Goal: Communication & Community: Answer question/provide support

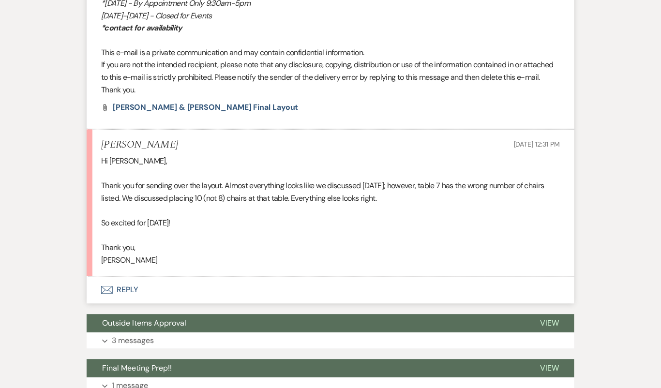
scroll to position [1462, 0]
click at [274, 292] on button "Envelope Reply" at bounding box center [331, 290] width 488 height 27
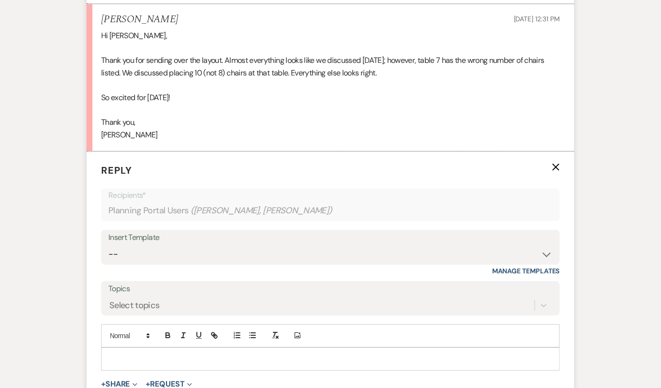
scroll to position [1590, 0]
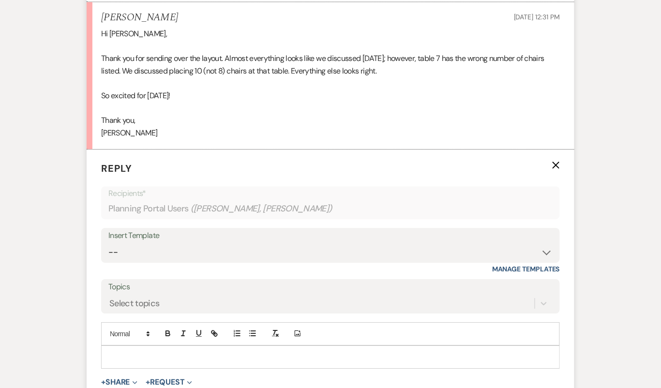
click at [269, 352] on p at bounding box center [330, 357] width 443 height 11
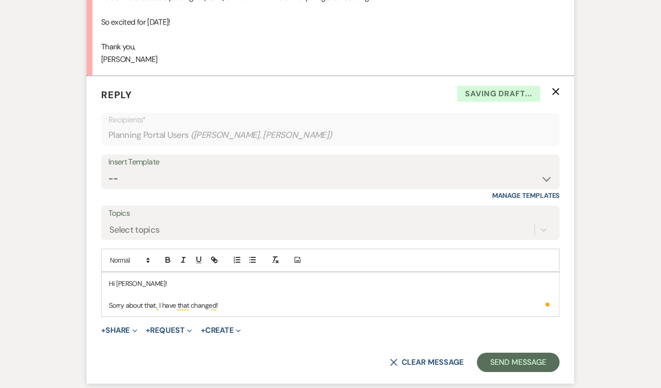
scroll to position [1664, 0]
drag, startPoint x: 231, startPoint y: 304, endPoint x: 60, endPoint y: 273, distance: 174.6
copy div "Hi Kristine! Sorry about that, I have that changed!"
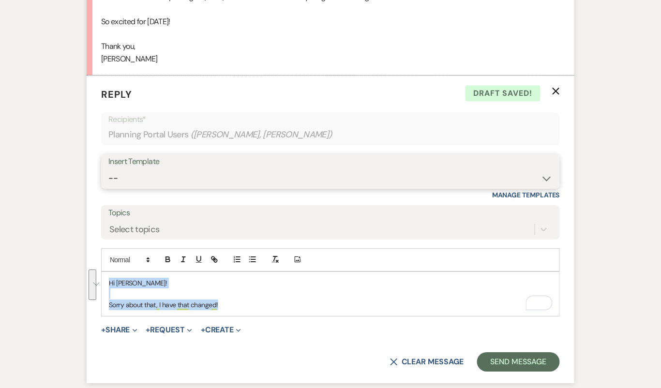
click at [192, 178] on select "-- Tour Confirmation Contract (Pre-Booked Leads) Out of office Inquiry Email Al…" at bounding box center [330, 178] width 444 height 19
select select "4160"
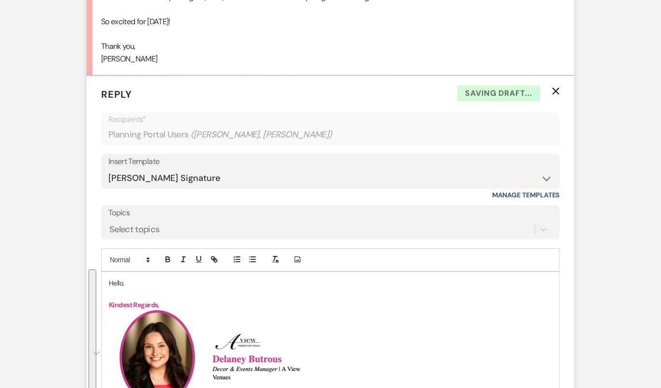
click at [114, 280] on p "Hello," at bounding box center [330, 283] width 443 height 11
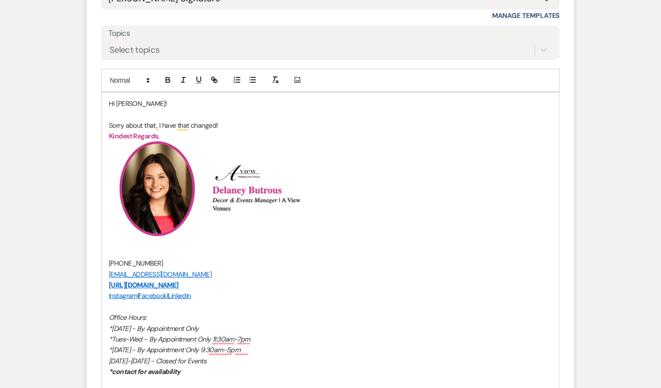
scroll to position [2140, 0]
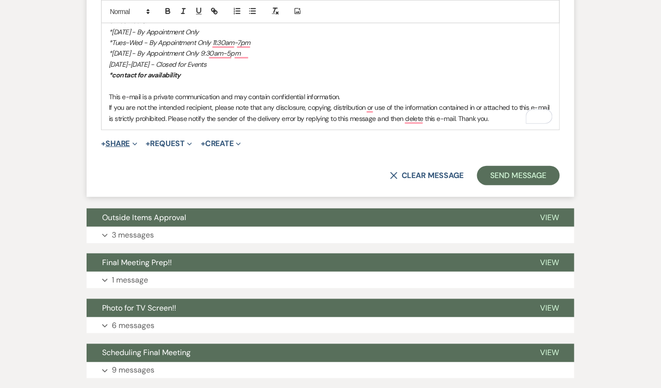
click at [130, 140] on button "+ Share Expand" at bounding box center [119, 144] width 36 height 8
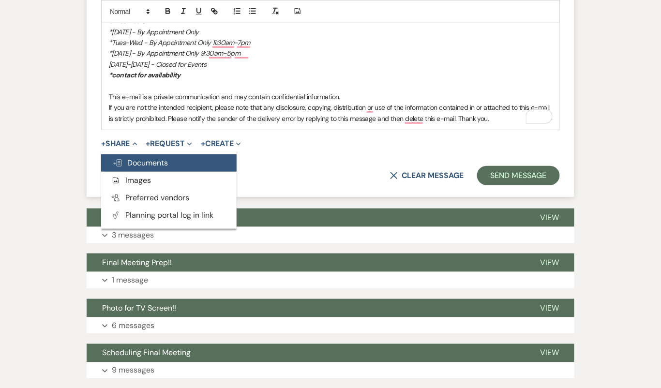
click at [138, 158] on span "Doc Upload Documents" at bounding box center [140, 163] width 55 height 10
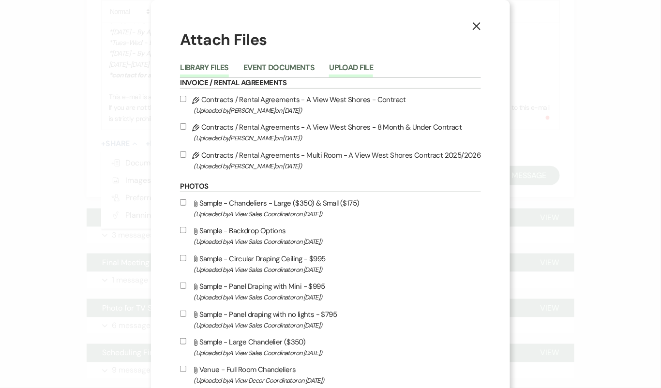
click at [365, 74] on button "Upload File" at bounding box center [351, 71] width 44 height 14
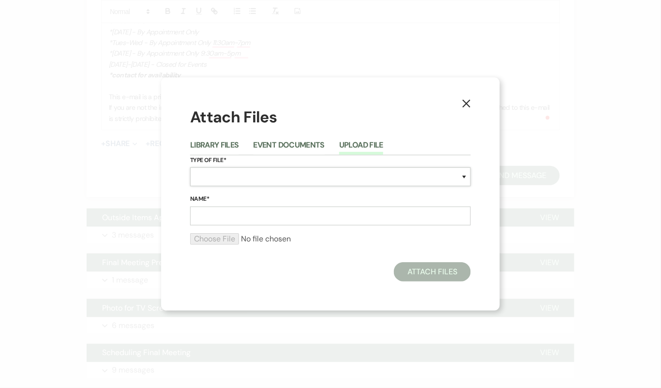
click at [301, 182] on select "Special Event Insurance Vendor Certificate of Insurance Contracts / Rental Agre…" at bounding box center [330, 176] width 281 height 19
select select "25"
click at [318, 216] on input "Name*" at bounding box center [330, 216] width 281 height 19
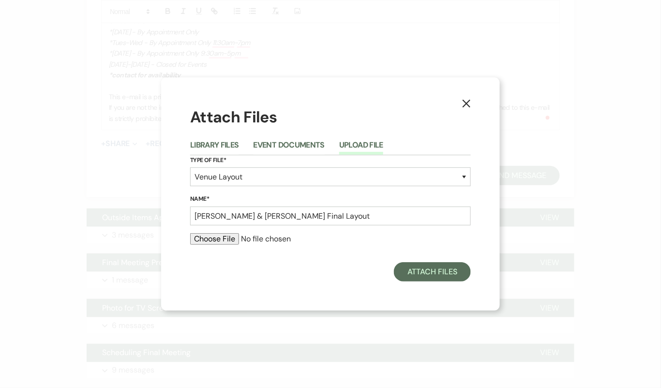
drag, startPoint x: 315, startPoint y: 241, endPoint x: 277, endPoint y: 230, distance: 39.5
click at [277, 230] on form "Type of File* Special Event Insurance Vendor Certificate of Insurance Contracts…" at bounding box center [330, 204] width 281 height 98
drag, startPoint x: 271, startPoint y: 219, endPoint x: 249, endPoint y: 217, distance: 21.4
click at [249, 217] on input "Kristine & Zijian Final Layout" at bounding box center [330, 216] width 281 height 19
type input "Kristine & Zijian FINAL Layout"
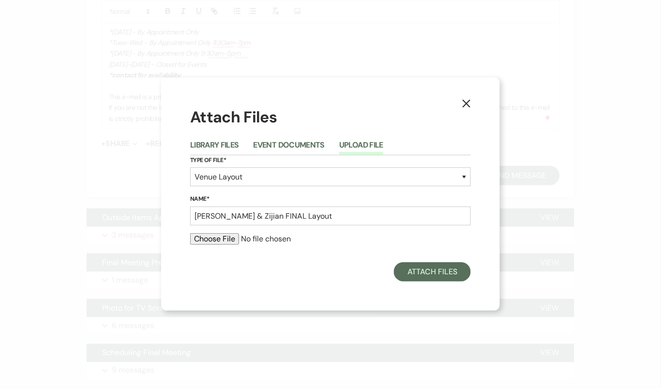
click at [227, 243] on input "file" at bounding box center [330, 239] width 281 height 12
type input "C:\fakepath\Kristine & Zijian FINAL Layout.pdf"
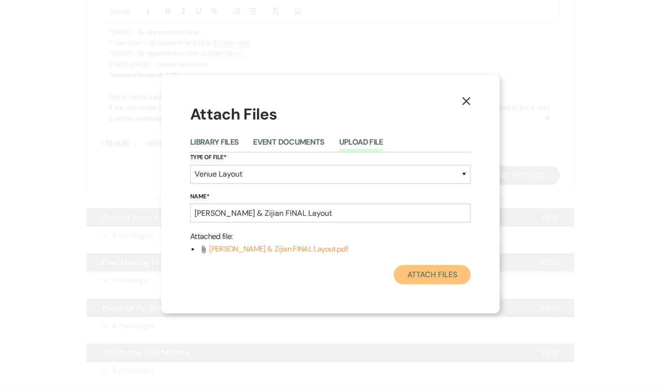
click at [444, 278] on button "Attach Files" at bounding box center [432, 274] width 77 height 19
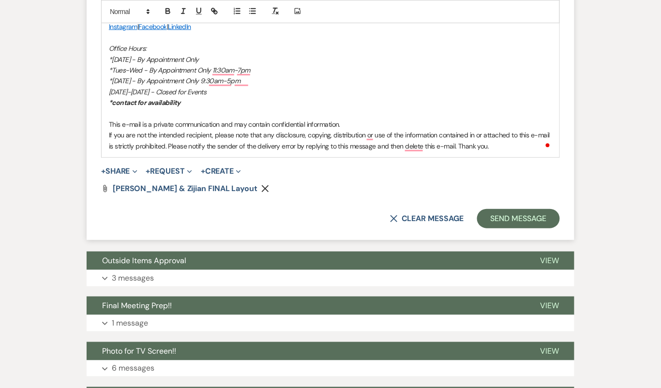
scroll to position [2162, 0]
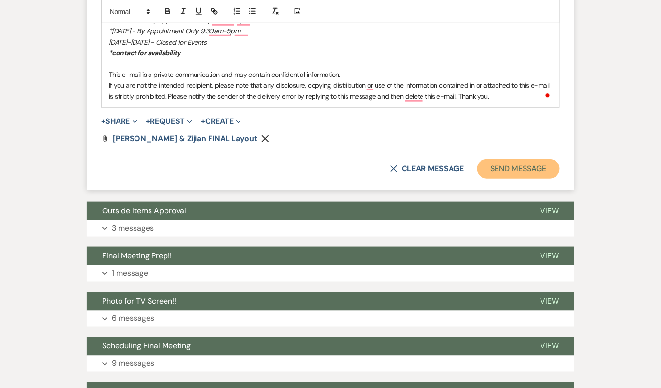
click at [526, 168] on button "Send Message" at bounding box center [518, 168] width 83 height 19
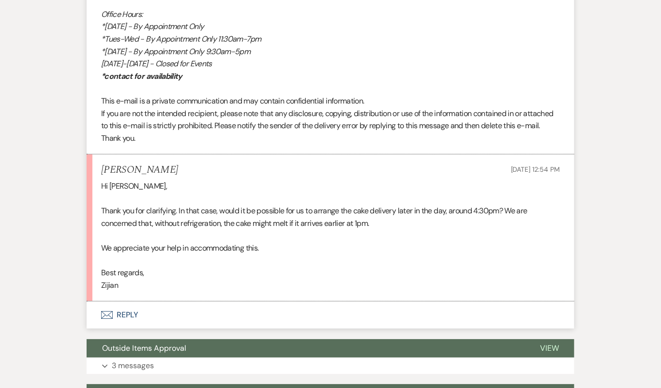
scroll to position [731, 0]
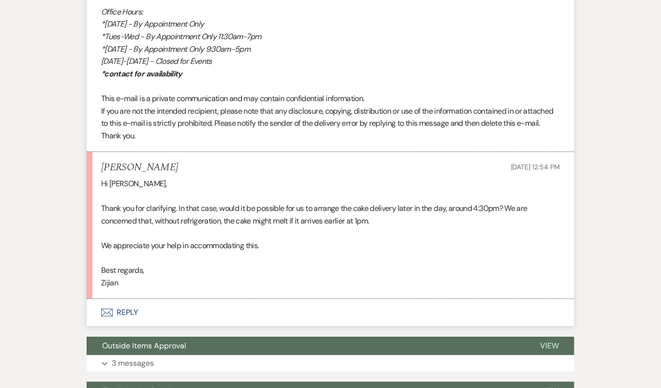
click at [336, 311] on button "Envelope Reply" at bounding box center [331, 312] width 488 height 27
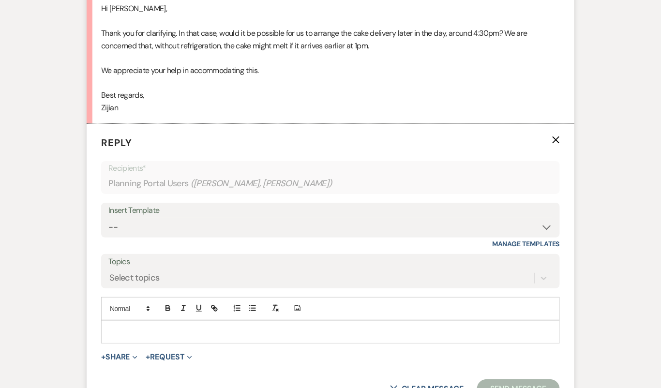
scroll to position [912, 0]
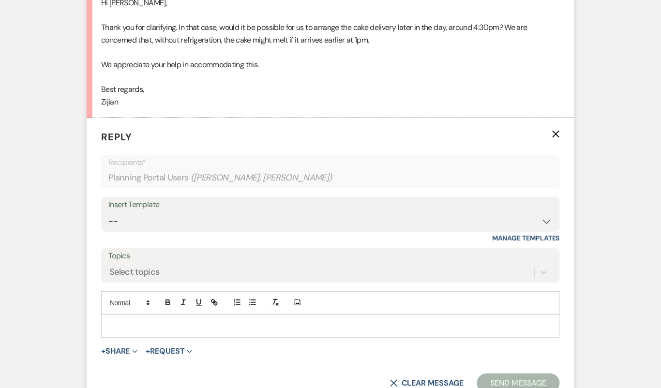
click at [322, 329] on div at bounding box center [331, 326] width 458 height 22
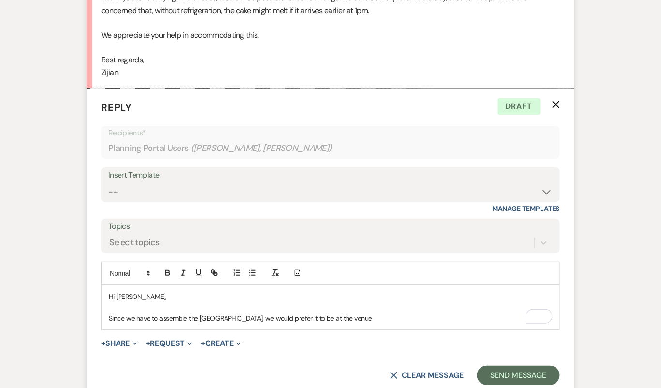
scroll to position [941, 0]
